Goal: Task Accomplishment & Management: Manage account settings

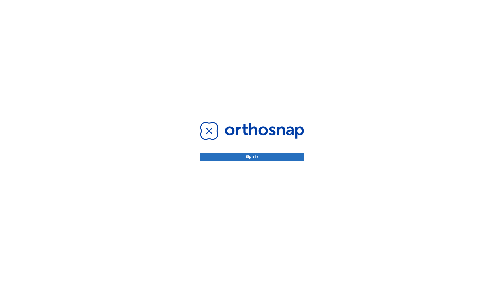
click at [252, 157] on button "Sign in" at bounding box center [252, 157] width 104 height 9
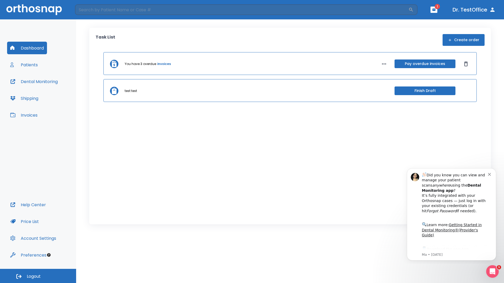
click at [38, 276] on span "Logout" at bounding box center [34, 277] width 14 height 6
